Goal: Task Accomplishment & Management: Use online tool/utility

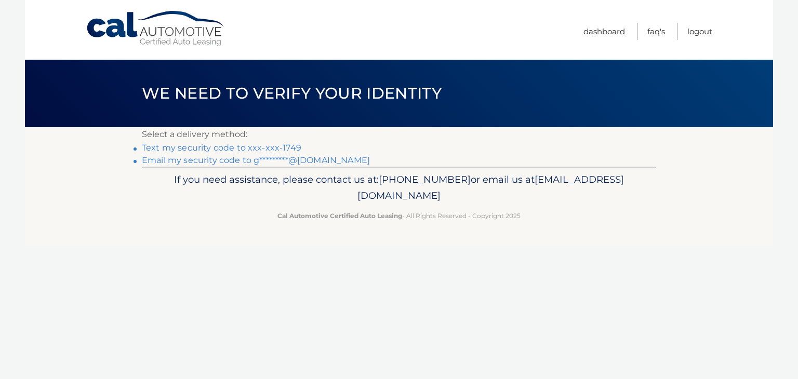
click at [254, 151] on link "Text my security code to xxx-xxx-1749" at bounding box center [222, 148] width 160 height 10
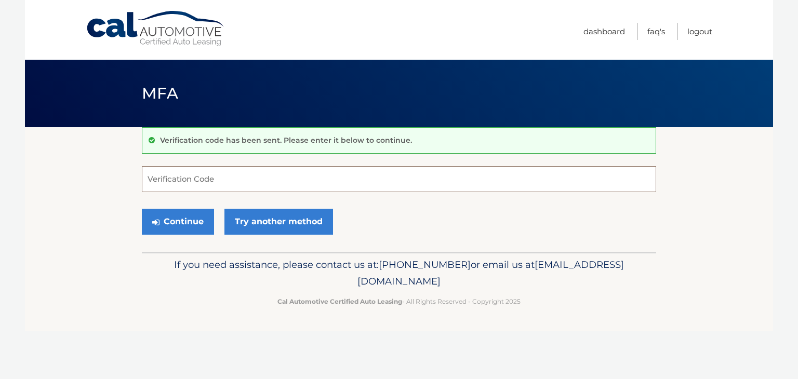
click at [239, 183] on input "Verification Code" at bounding box center [399, 179] width 514 height 26
type input "855937"
click at [203, 214] on button "Continue" at bounding box center [178, 222] width 72 height 26
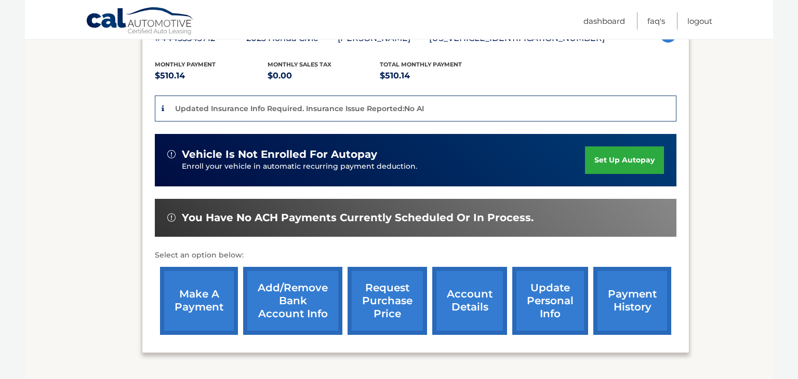
scroll to position [208, 0]
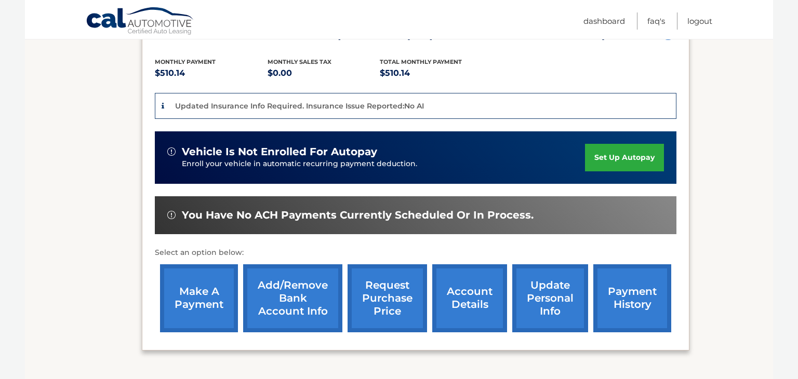
click at [206, 299] on link "make a payment" at bounding box center [199, 298] width 78 height 68
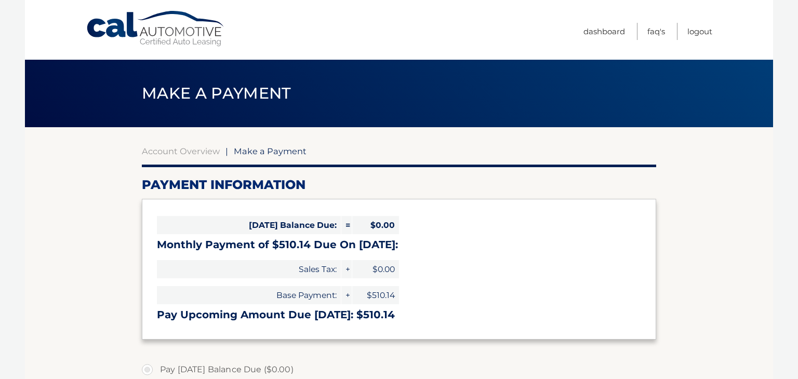
select select "Y2Y1NjZiZjgtYjk3MC00ZWIwLTgzMDgtN2VhN2NjYjM4OGEw"
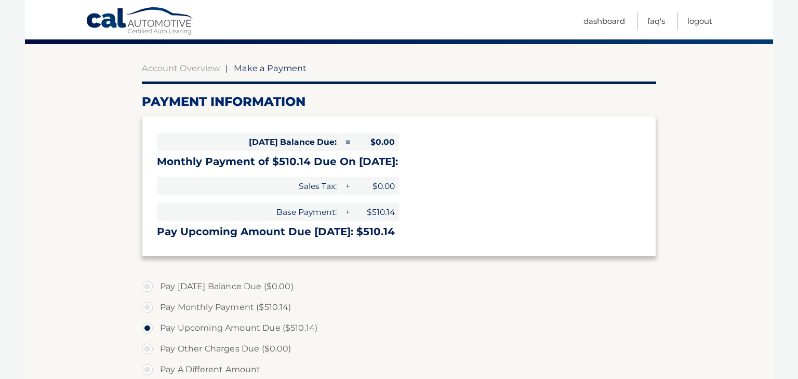
scroll to position [104, 0]
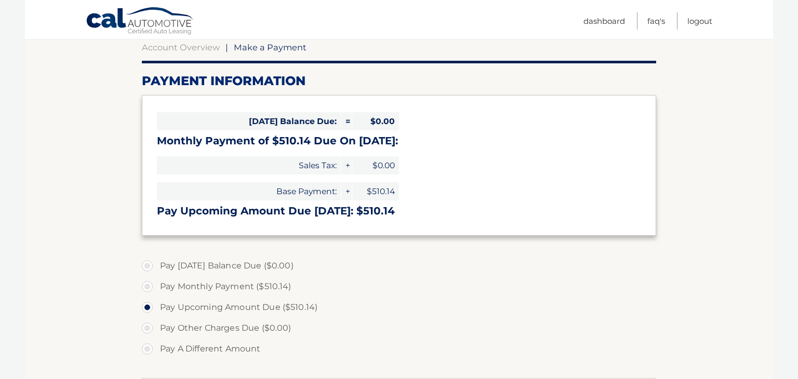
click at [151, 287] on label "Pay Monthly Payment ($510.14)" at bounding box center [399, 286] width 514 height 21
click at [151, 287] on input "Pay Monthly Payment ($510.14)" at bounding box center [151, 284] width 10 height 17
radio input "true"
click at [146, 297] on input "Pay Upcoming Amount Due ($510.14)" at bounding box center [151, 305] width 10 height 17
radio input "true"
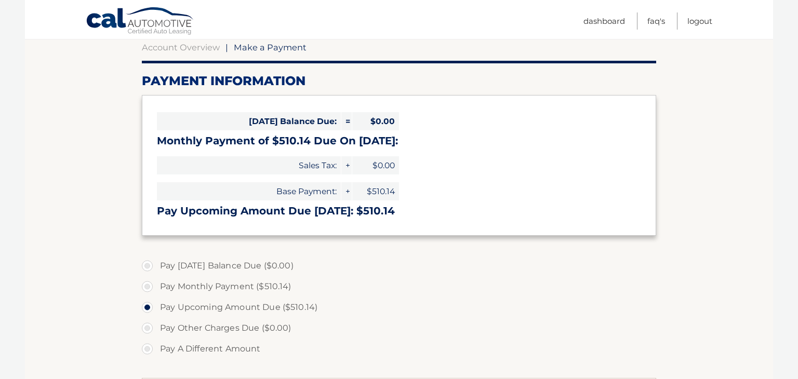
click at [151, 285] on label "Pay Monthly Payment ($510.14)" at bounding box center [399, 286] width 514 height 21
click at [151, 285] on input "Pay Monthly Payment ($510.14)" at bounding box center [151, 284] width 10 height 17
radio input "true"
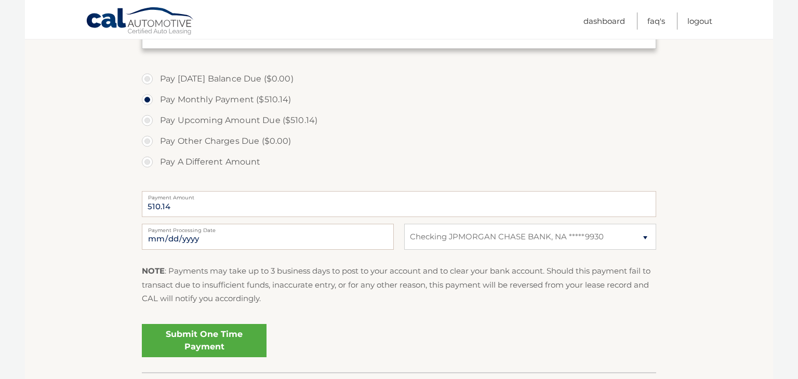
scroll to position [297, 0]
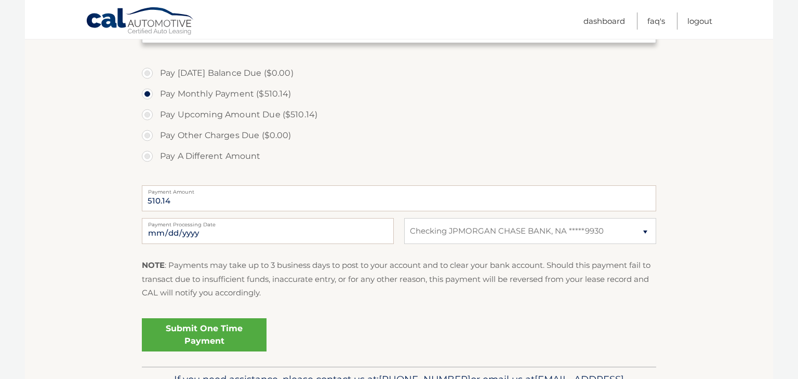
click at [234, 339] on link "Submit One Time Payment" at bounding box center [204, 334] width 125 height 33
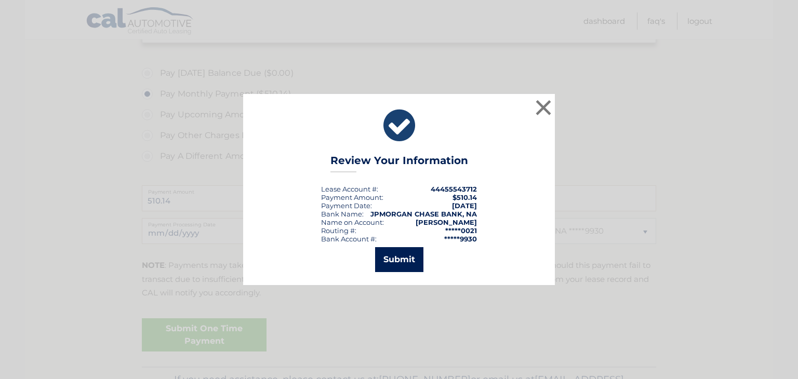
click at [405, 259] on button "Submit" at bounding box center [399, 259] width 48 height 25
